Goal: Book appointment/travel/reservation

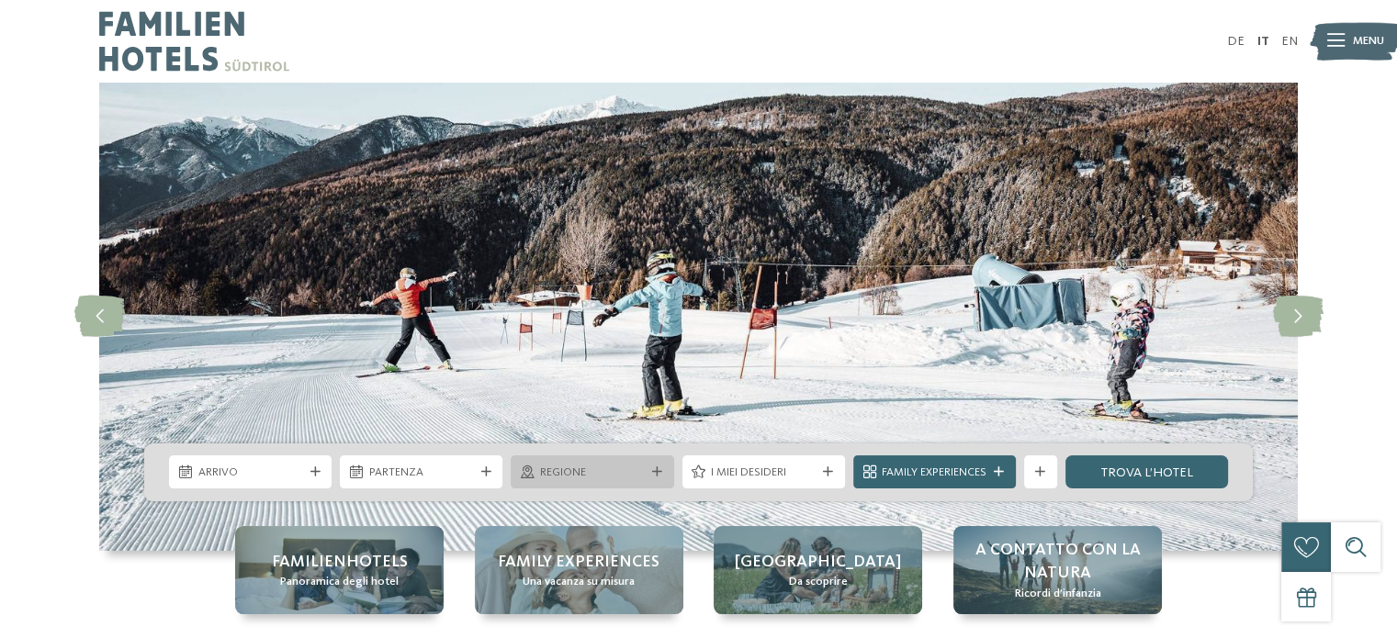
click at [534, 474] on div at bounding box center [527, 472] width 17 height 13
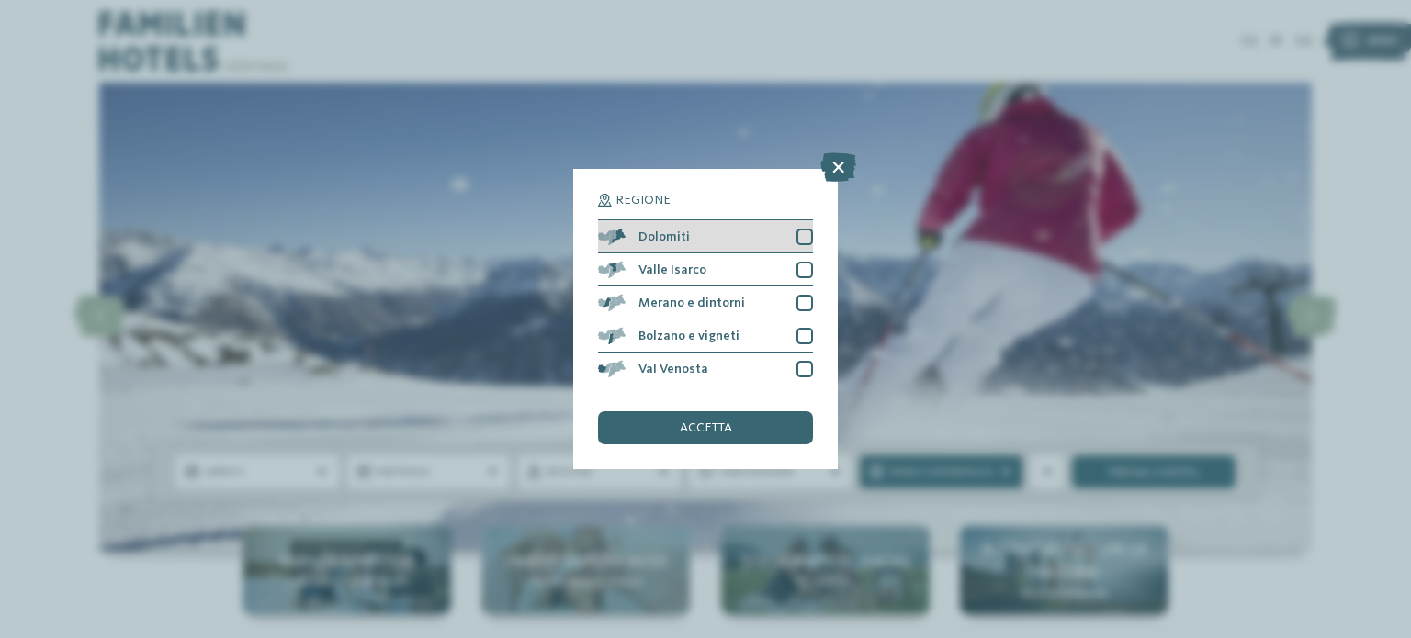
click at [803, 239] on div at bounding box center [804, 237] width 17 height 17
click at [668, 441] on div "accetta" at bounding box center [705, 428] width 215 height 33
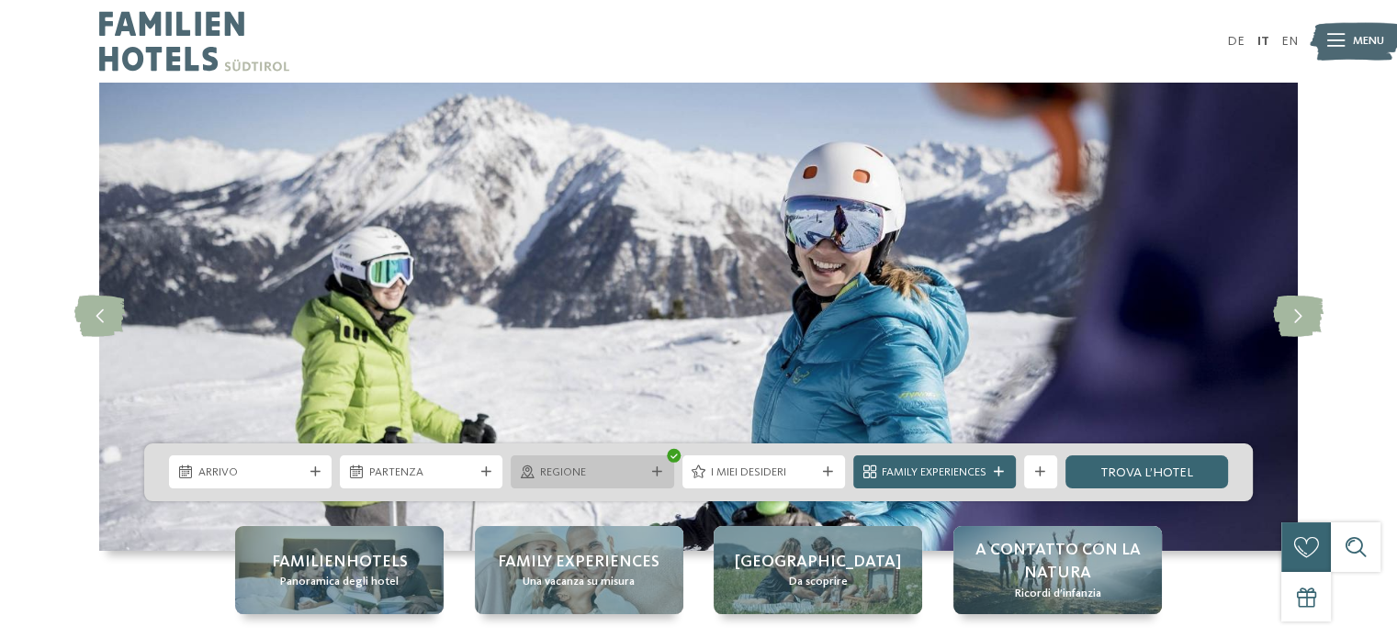
click at [603, 472] on span "Regione" at bounding box center [592, 473] width 105 height 17
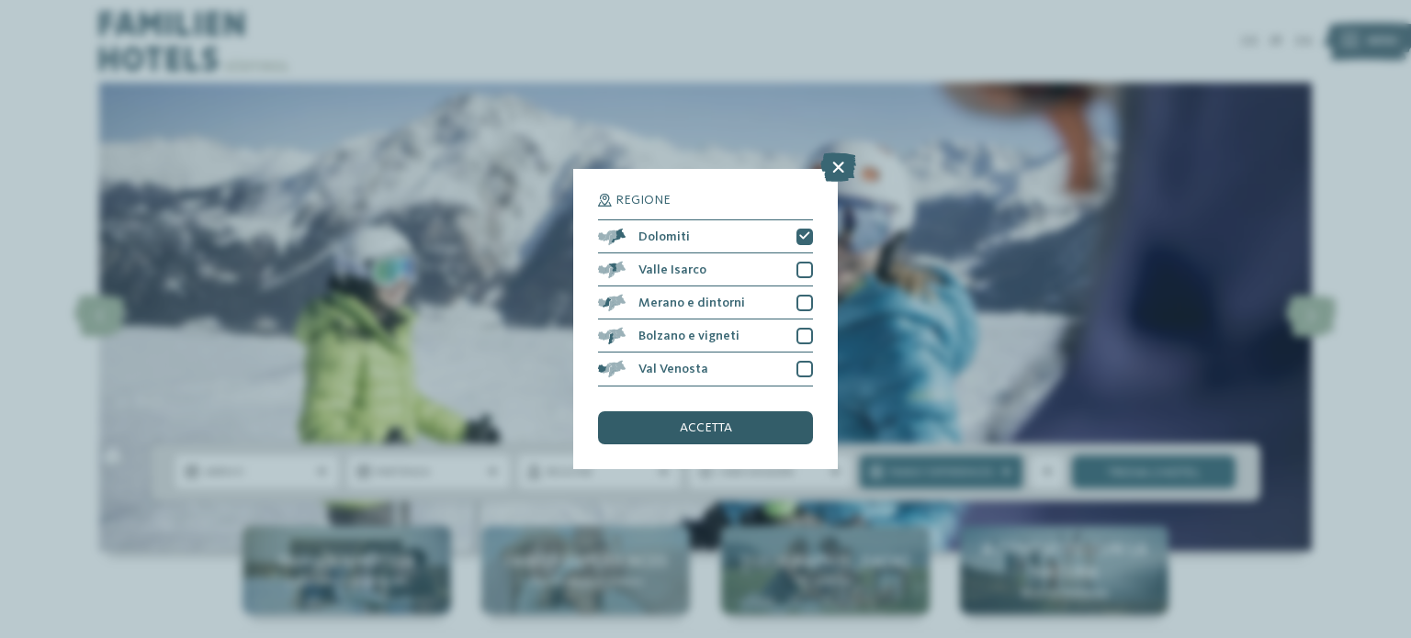
click at [680, 418] on div "accetta" at bounding box center [705, 428] width 215 height 33
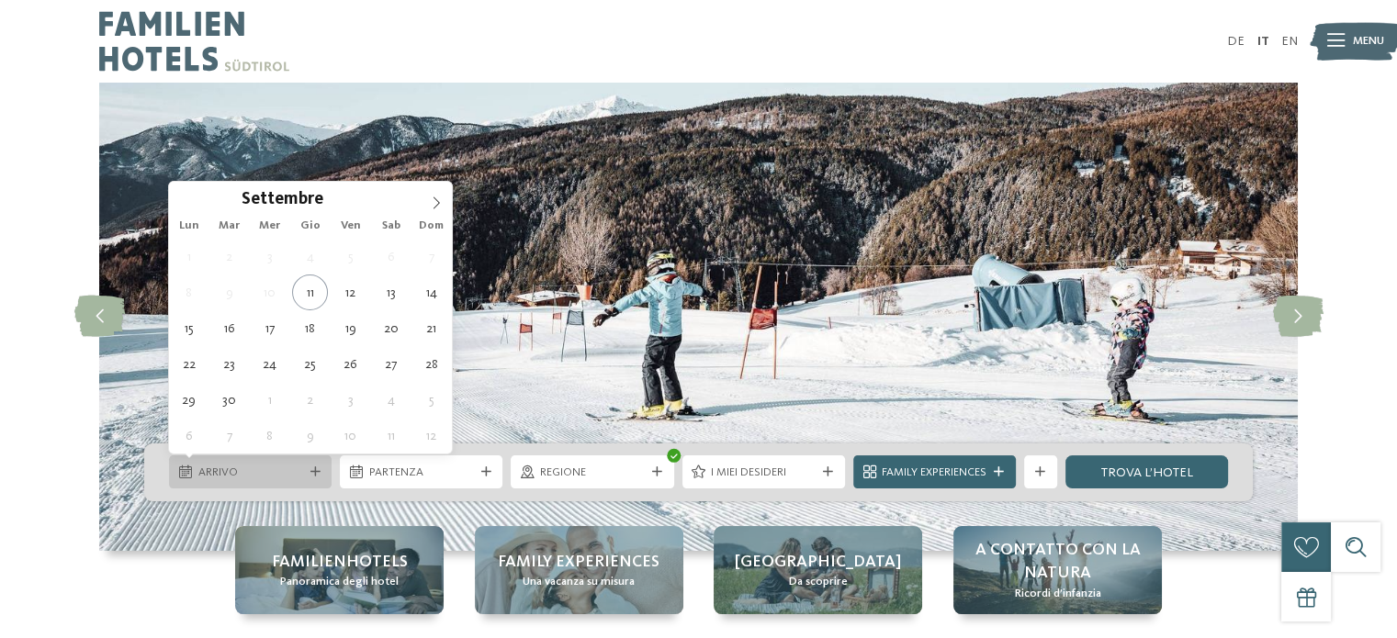
click at [182, 473] on icon at bounding box center [185, 472] width 13 height 13
click at [434, 203] on icon at bounding box center [436, 203] width 13 height 13
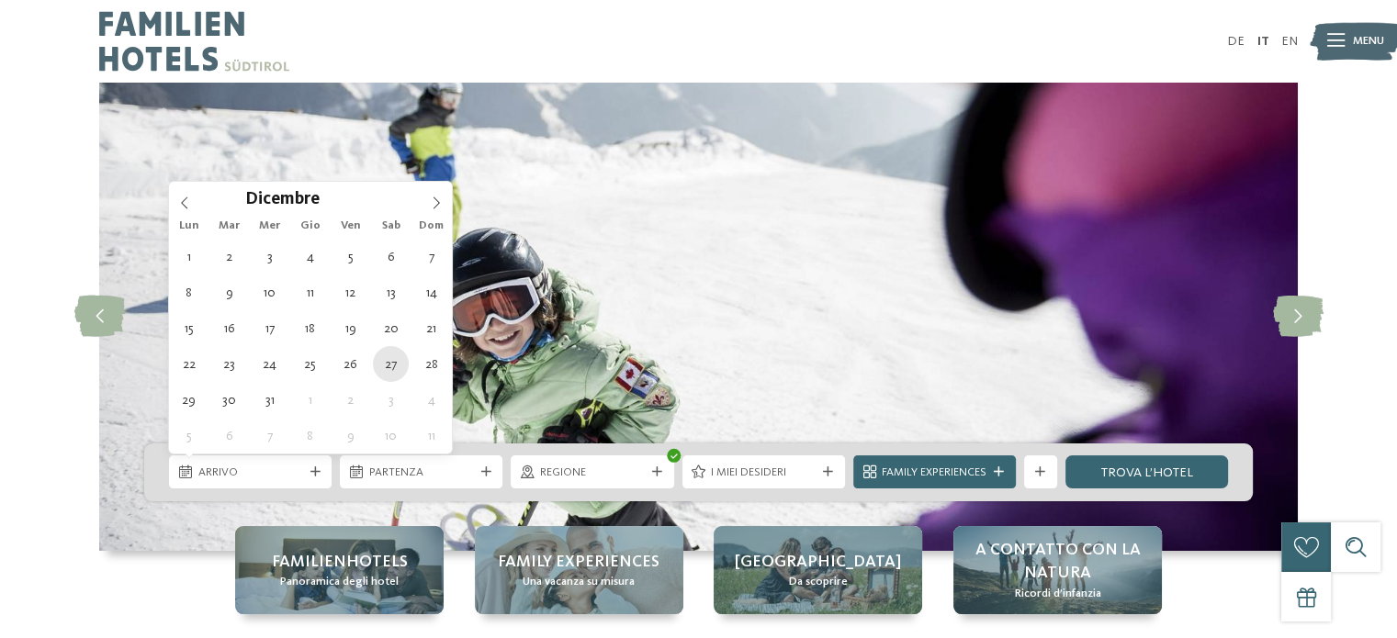
type div "[DATE]"
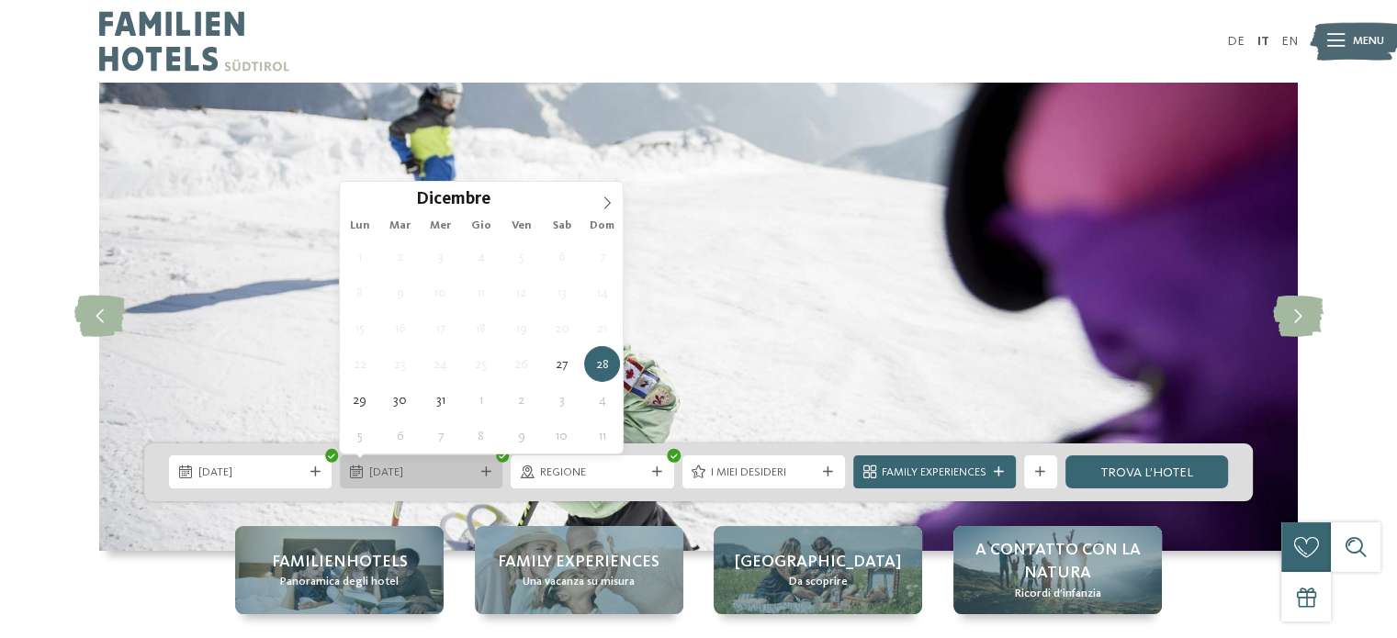
click at [389, 472] on span "[DATE]" at bounding box center [421, 473] width 105 height 17
type div "[DATE]"
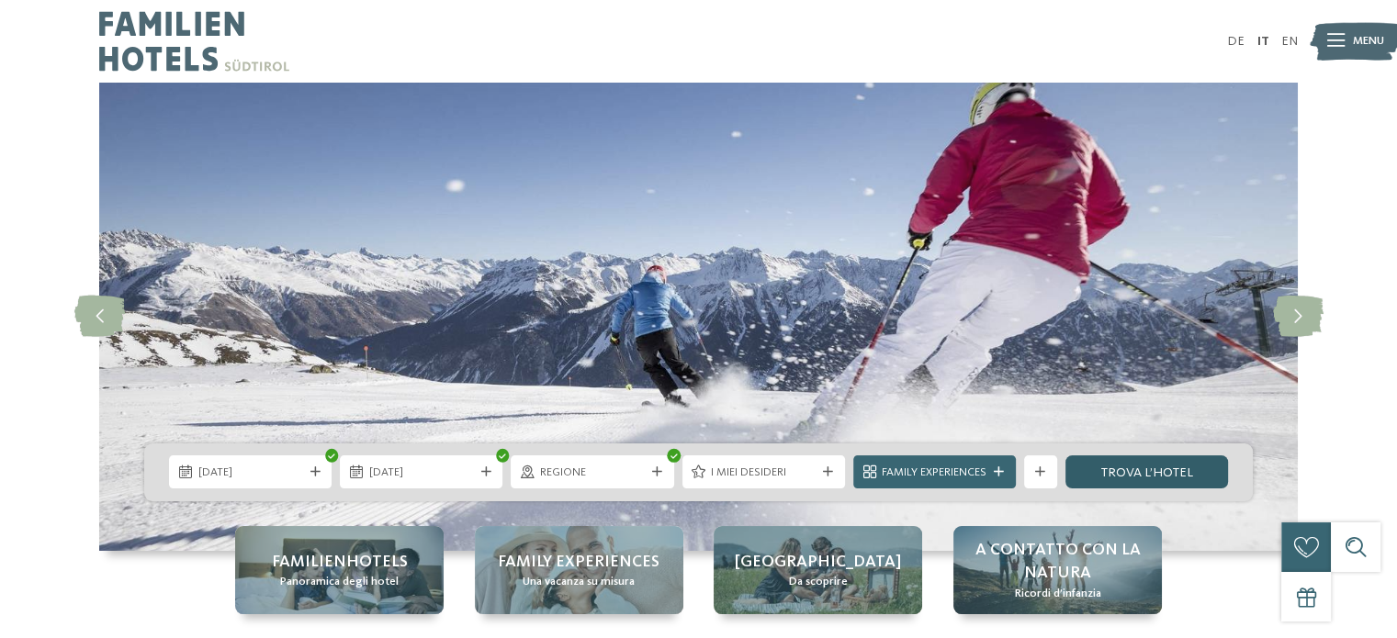
click at [1179, 469] on link "trova l’hotel" at bounding box center [1147, 472] width 163 height 33
